Goal: Book appointment/travel/reservation

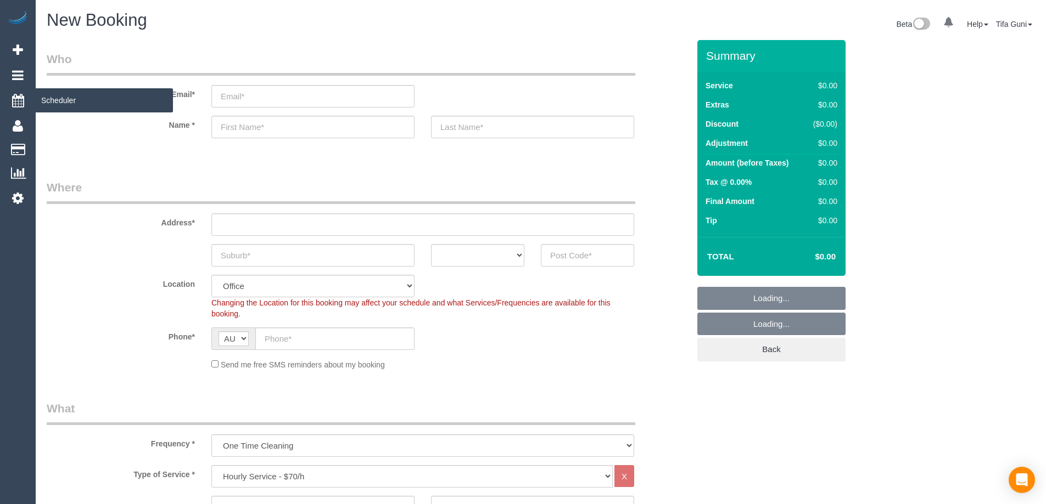
select select "object:2572"
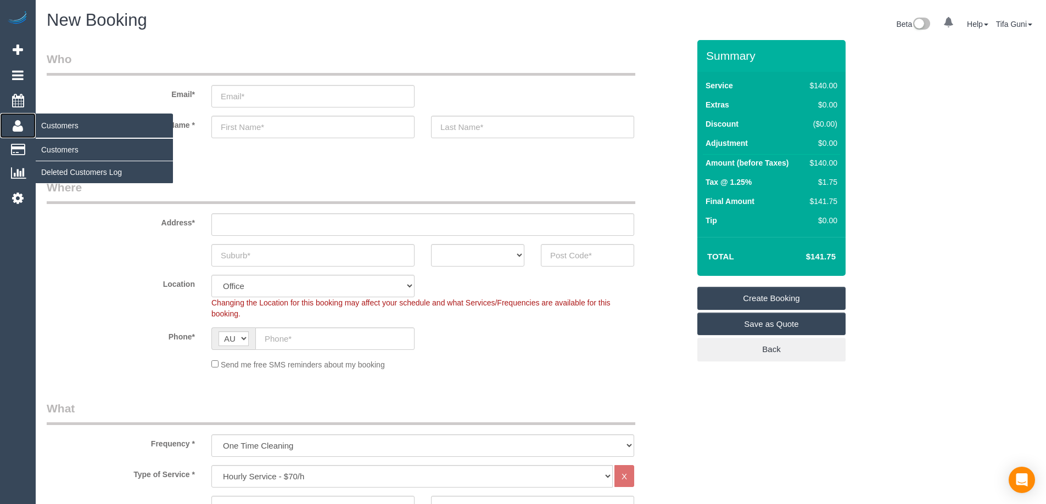
click at [86, 128] on span "Customers" at bounding box center [104, 125] width 137 height 25
click at [73, 153] on link "Customers" at bounding box center [104, 150] width 137 height 22
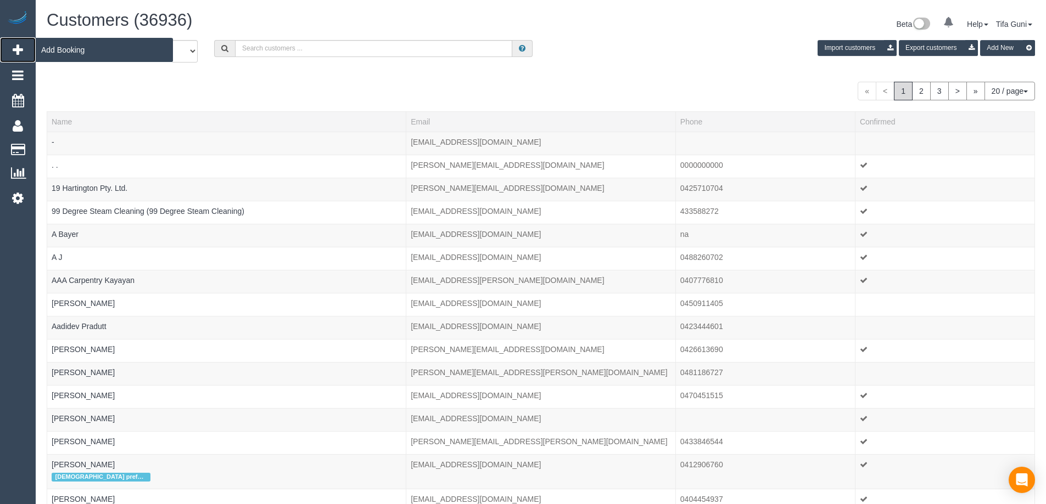
click at [66, 47] on span "Add Booking" at bounding box center [104, 49] width 137 height 25
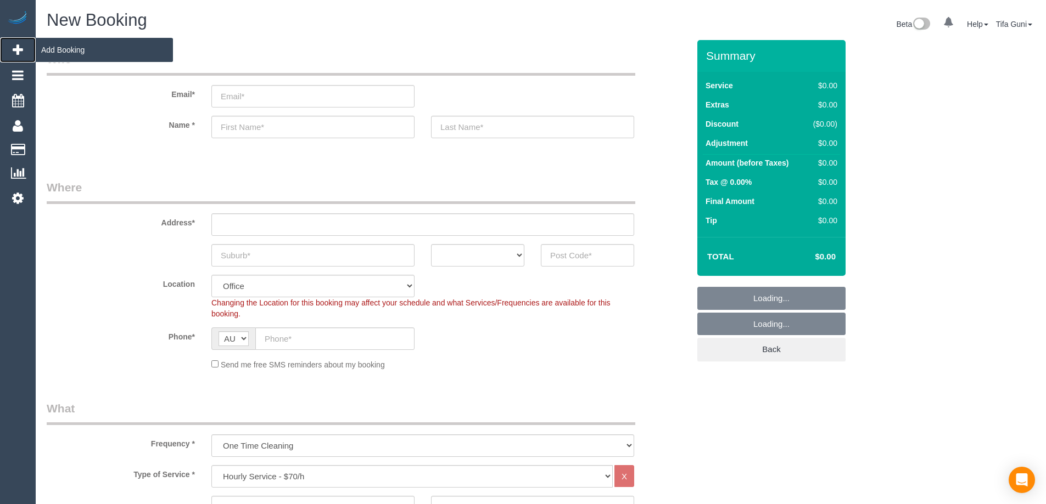
select select "object:3247"
